Goal: Go to known website: Access a specific website the user already knows

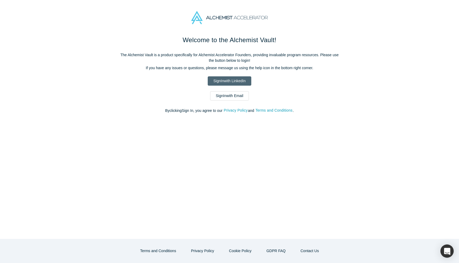
click at [230, 83] on link "Sign In with LinkedIn" at bounding box center [229, 80] width 43 height 9
